Goal: Information Seeking & Learning: Compare options

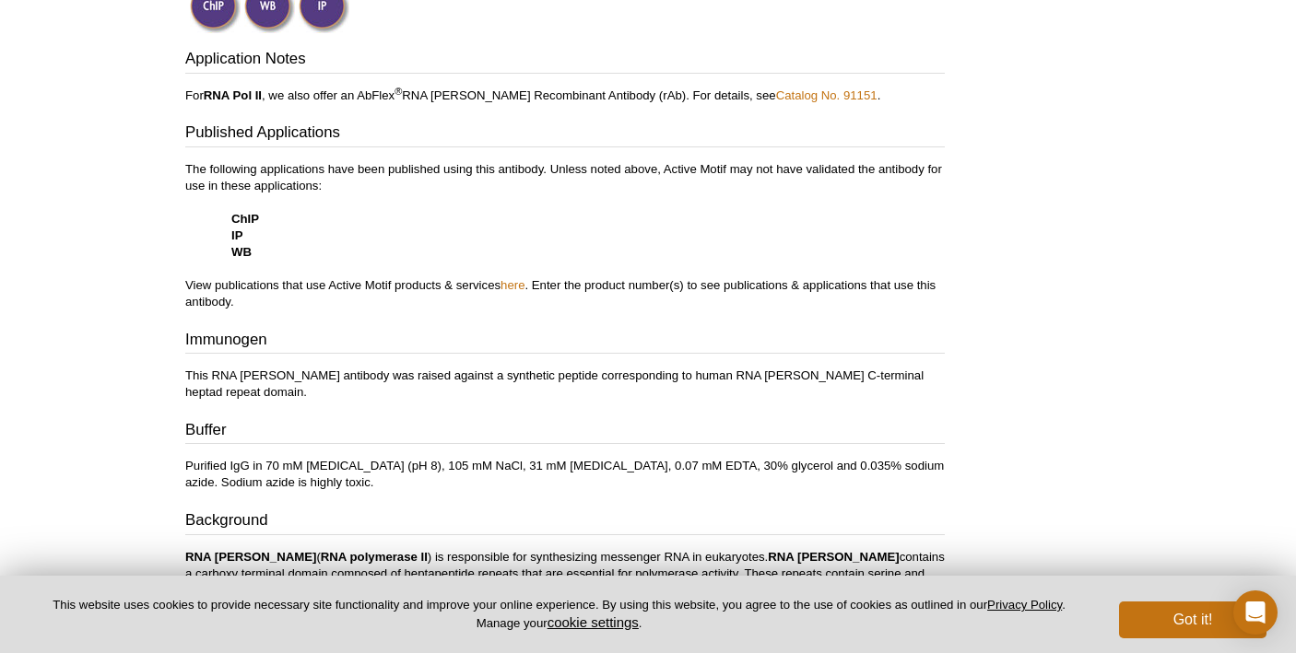
scroll to position [671, 0]
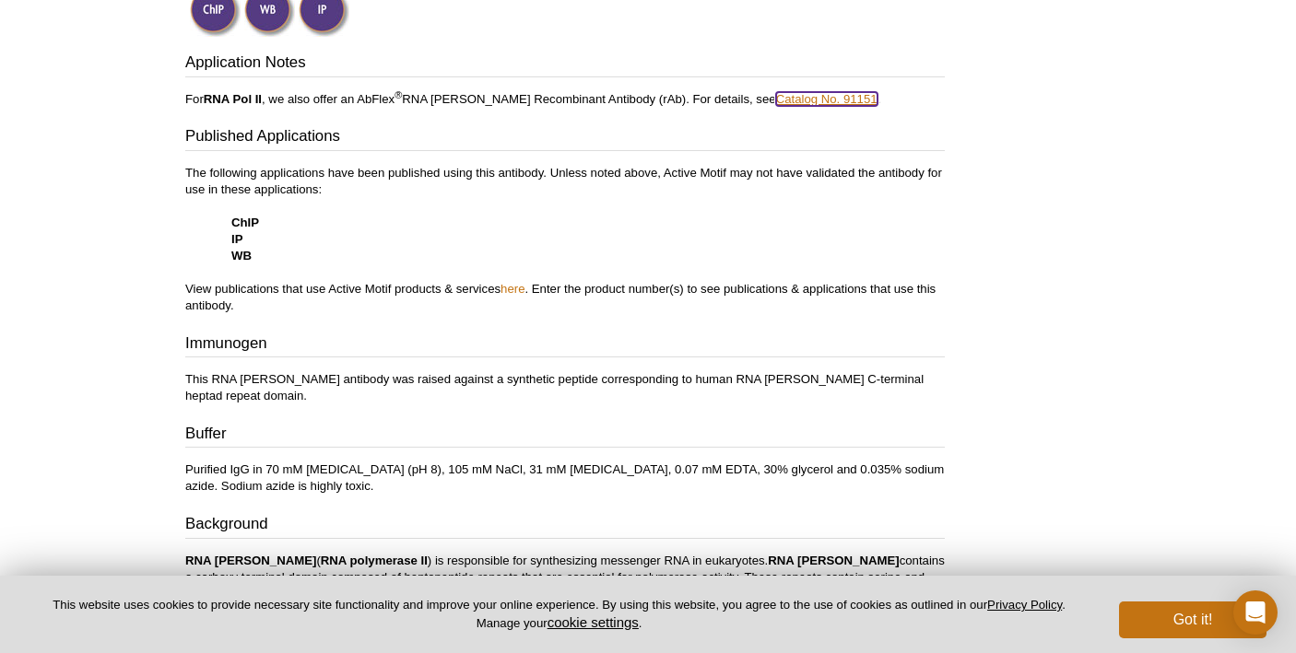
click at [785, 98] on link "Catalog No. 91151" at bounding box center [826, 99] width 101 height 14
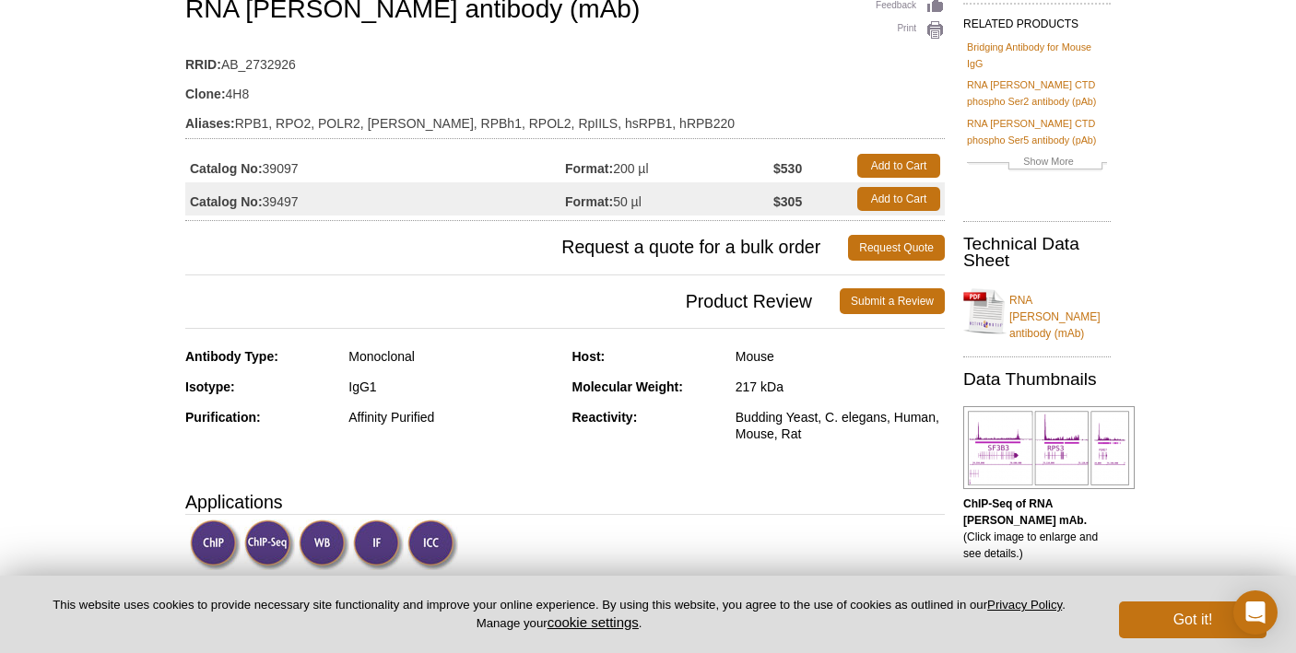
scroll to position [74, 0]
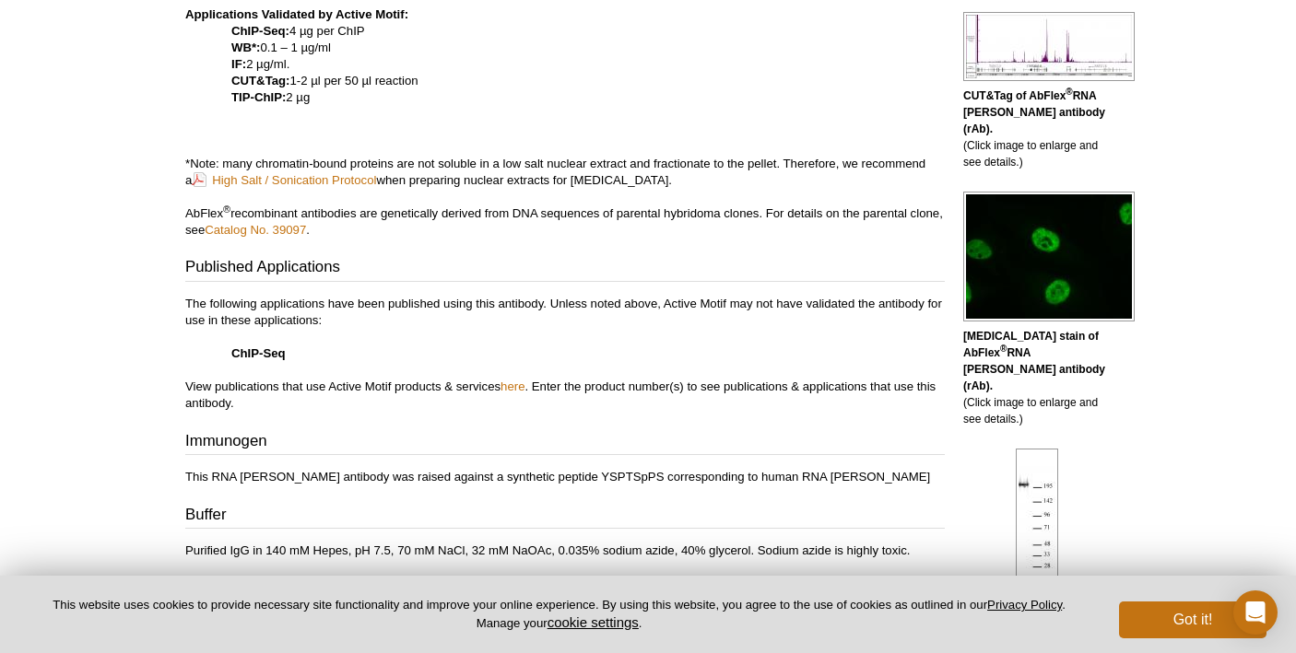
scroll to position [753, 0]
